Goal: Find contact information: Find contact information

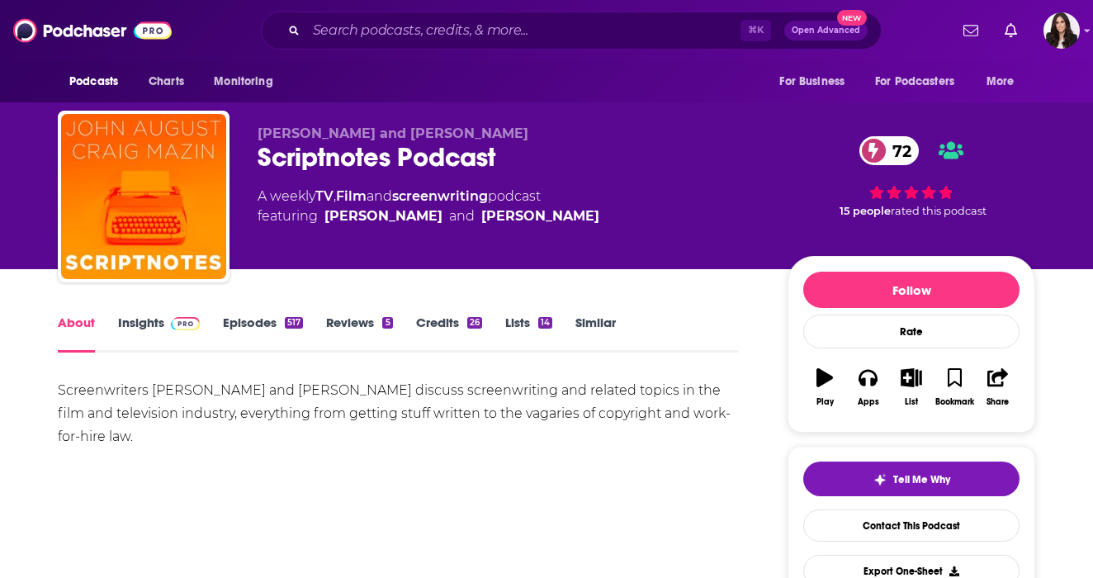
click at [135, 323] on link "Insights" at bounding box center [159, 333] width 82 height 38
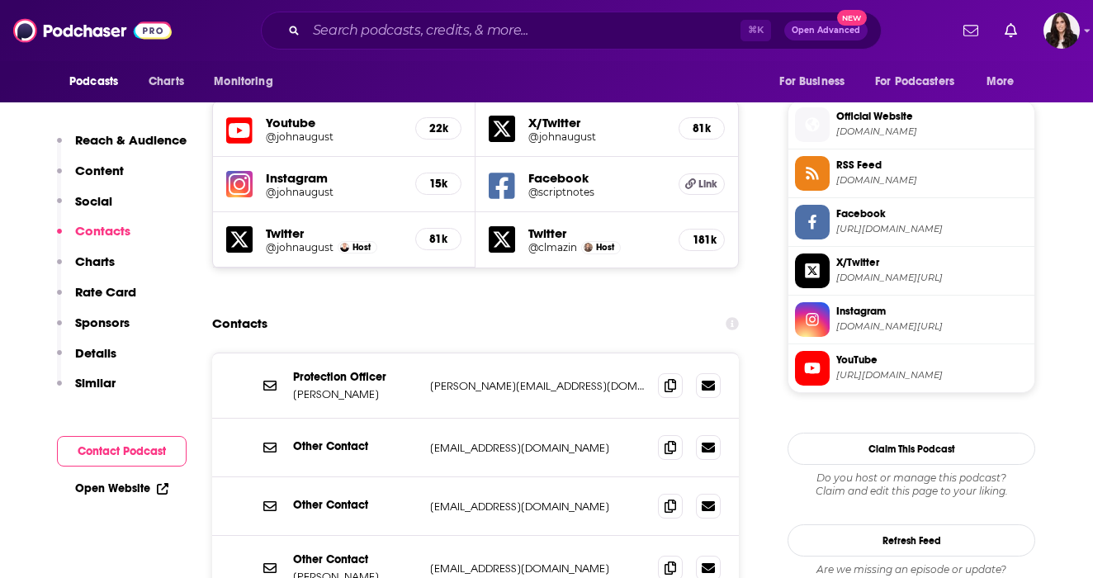
scroll to position [1511, 0]
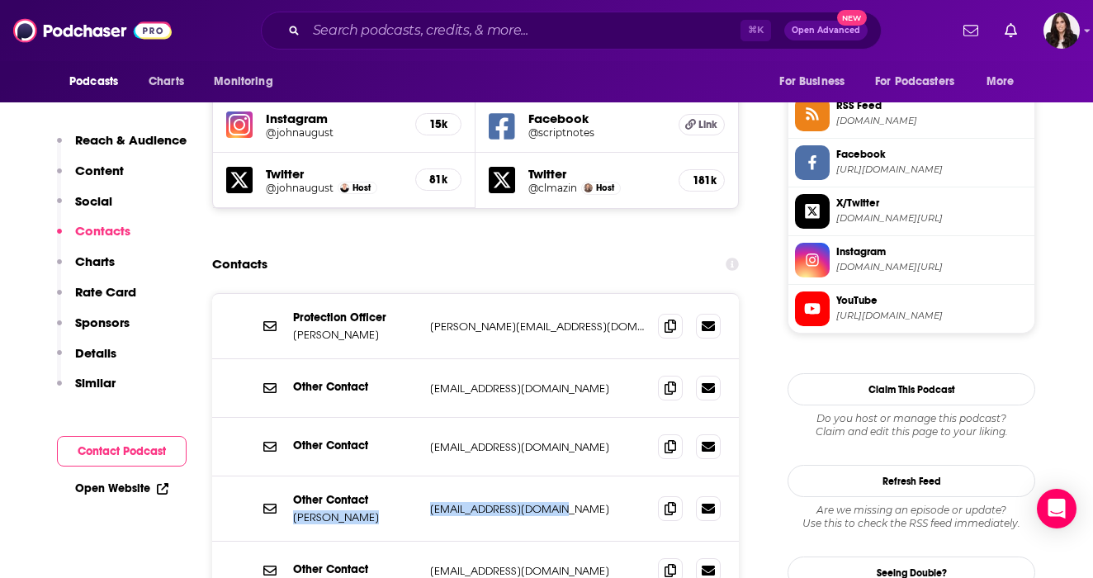
drag, startPoint x: 423, startPoint y: 410, endPoint x: 582, endPoint y: 409, distance: 159.3
click at [582, 476] on div "Other Contact [PERSON_NAME] [EMAIL_ADDRESS][DOMAIN_NAME] [EMAIL_ADDRESS][DOMAIN…" at bounding box center [475, 508] width 527 height 65
click at [582, 502] on p "[EMAIL_ADDRESS][DOMAIN_NAME]" at bounding box center [537, 509] width 215 height 14
drag, startPoint x: 582, startPoint y: 409, endPoint x: 437, endPoint y: 409, distance: 145.2
click at [437, 502] on p "[EMAIL_ADDRESS][DOMAIN_NAME]" at bounding box center [537, 509] width 215 height 14
